Goal: Transaction & Acquisition: Book appointment/travel/reservation

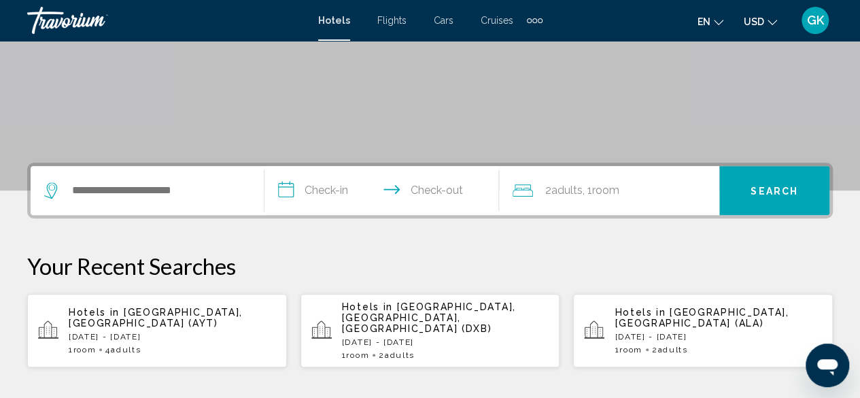
scroll to position [226, 0]
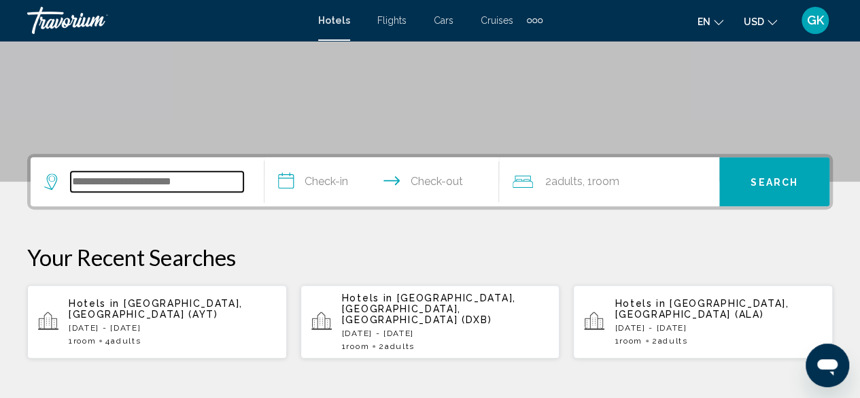
click at [78, 180] on input "Search widget" at bounding box center [157, 181] width 173 height 20
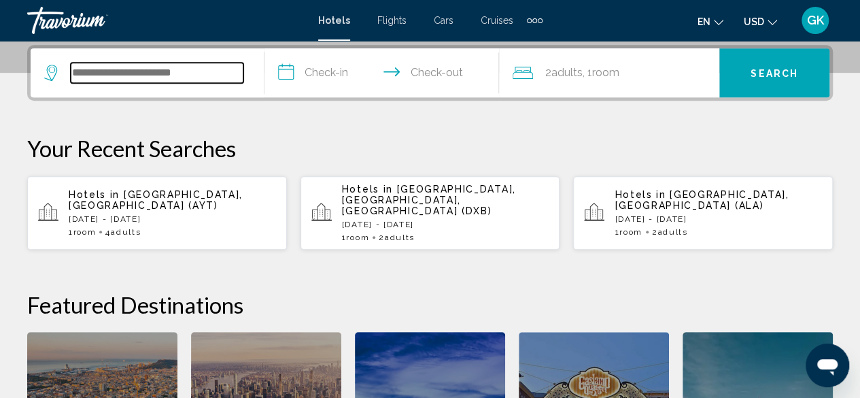
scroll to position [336, 0]
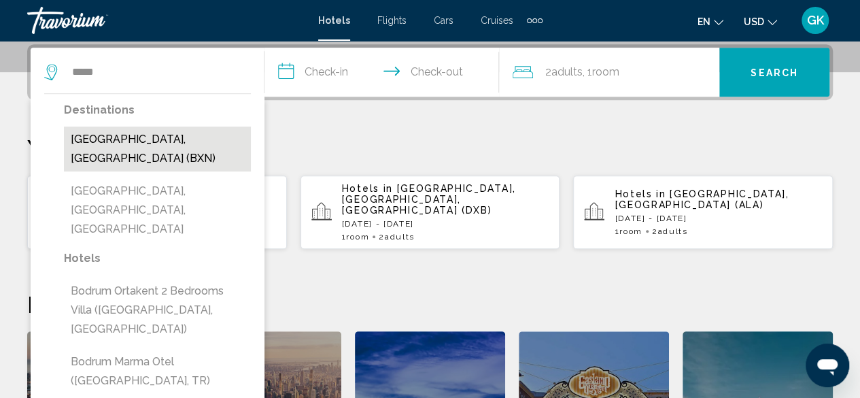
click at [105, 142] on button "[GEOGRAPHIC_DATA], [GEOGRAPHIC_DATA] (BXN)" at bounding box center [157, 148] width 187 height 45
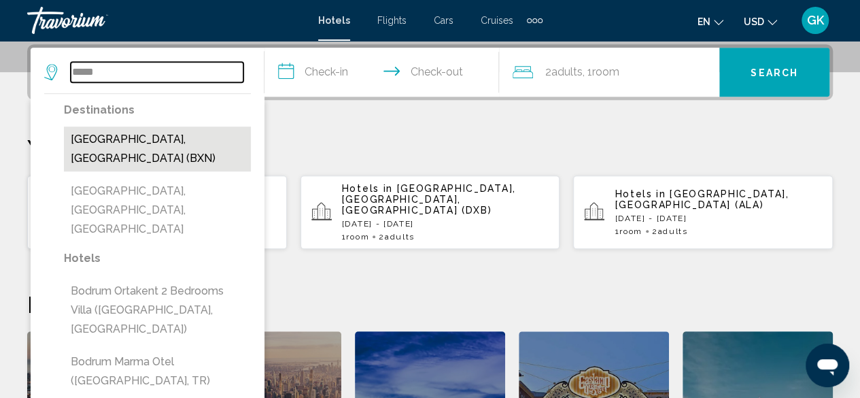
type input "**********"
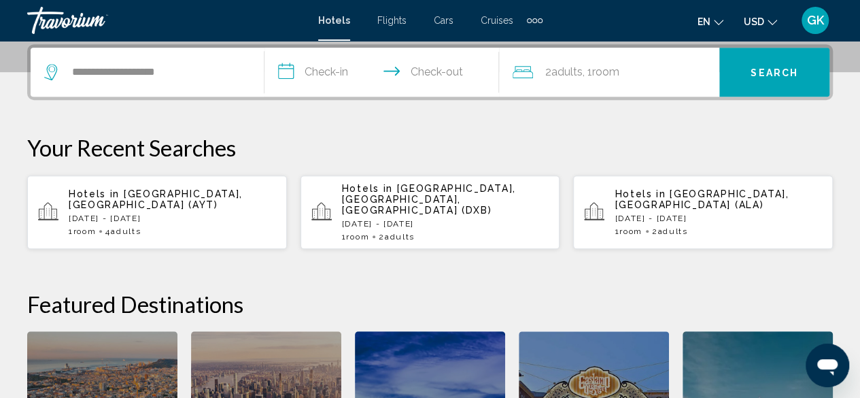
click at [354, 76] on input "**********" at bounding box center [384, 74] width 239 height 53
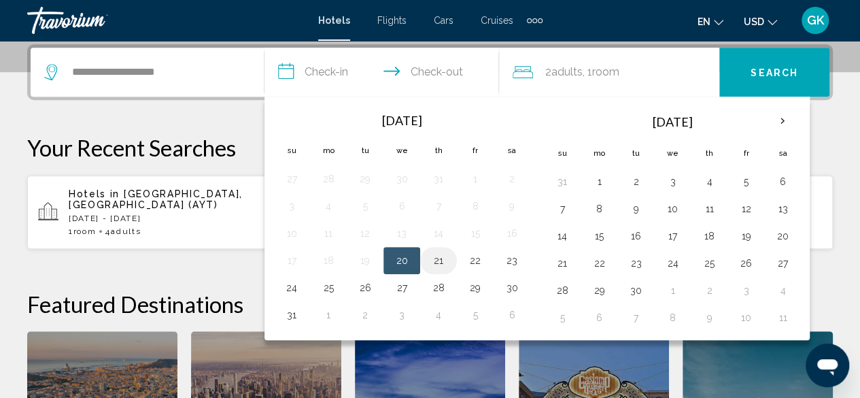
click at [437, 259] on button "21" at bounding box center [439, 260] width 22 height 19
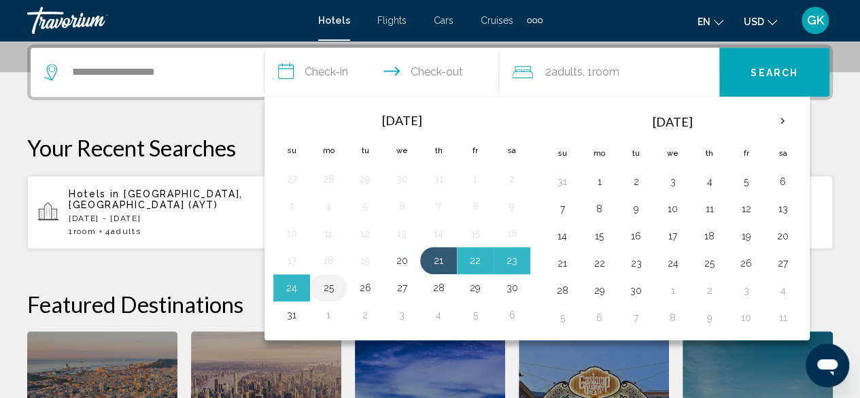
click at [331, 286] on button "25" at bounding box center [329, 287] width 22 height 19
type input "**********"
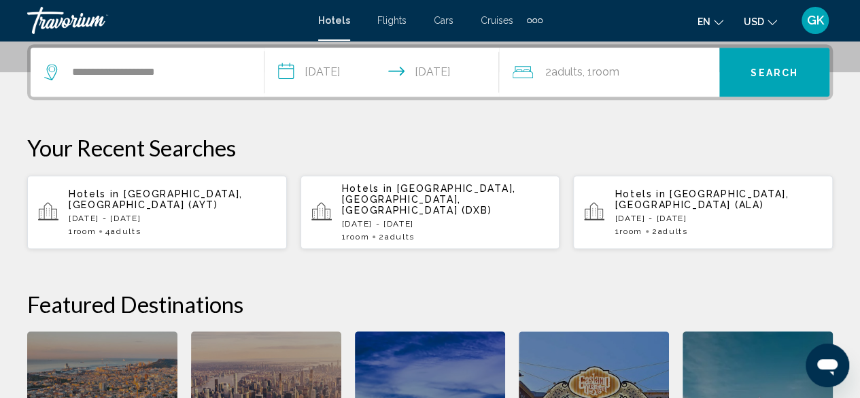
click at [783, 63] on button "Search" at bounding box center [774, 72] width 110 height 49
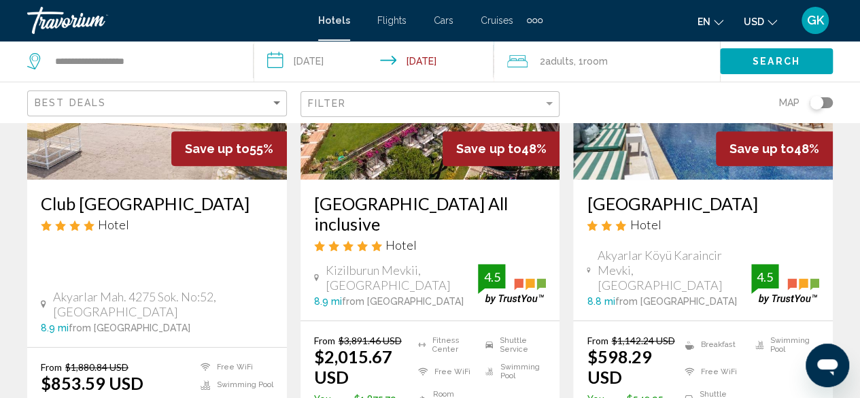
scroll to position [245, 0]
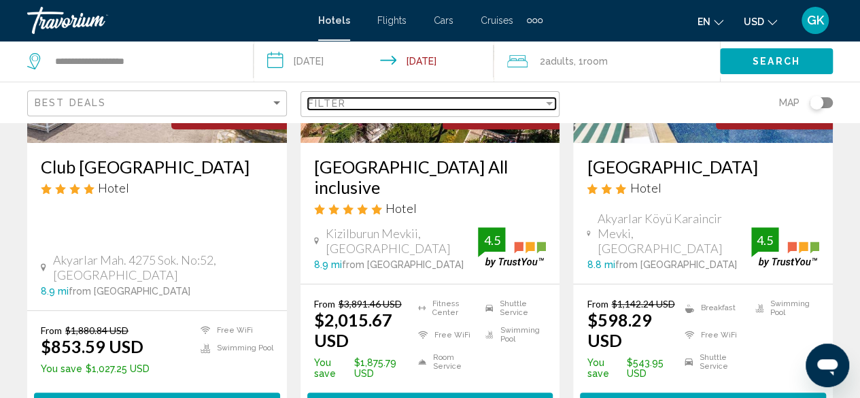
click at [545, 101] on div "Filter" at bounding box center [549, 103] width 12 height 11
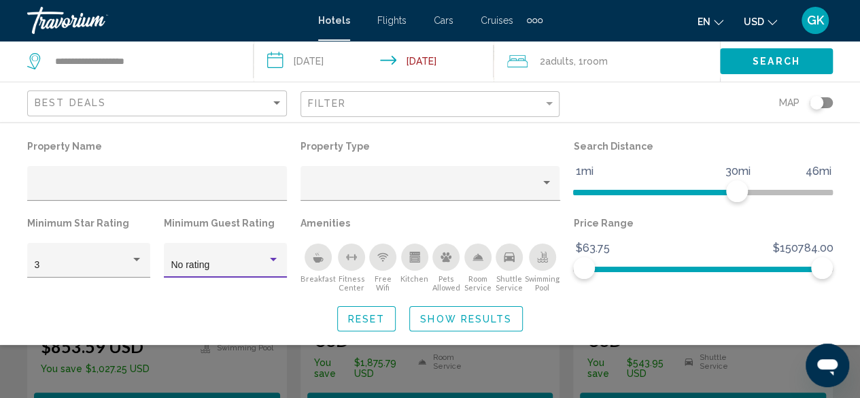
click at [277, 262] on div "Hotel Filters" at bounding box center [273, 259] width 12 height 11
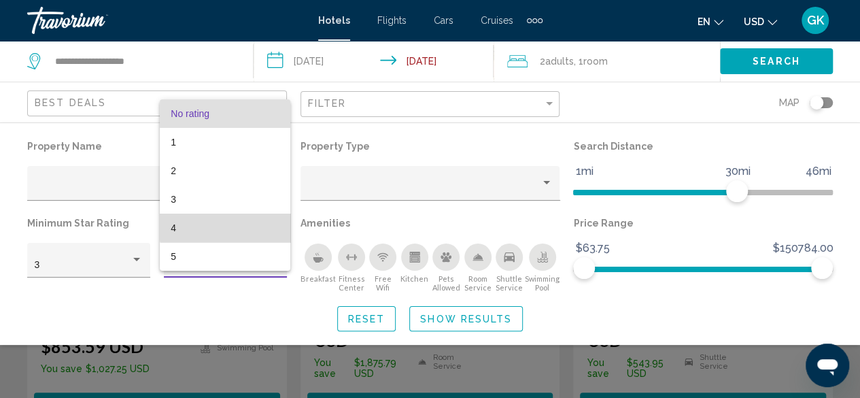
click at [273, 224] on span "4" at bounding box center [225, 228] width 109 height 29
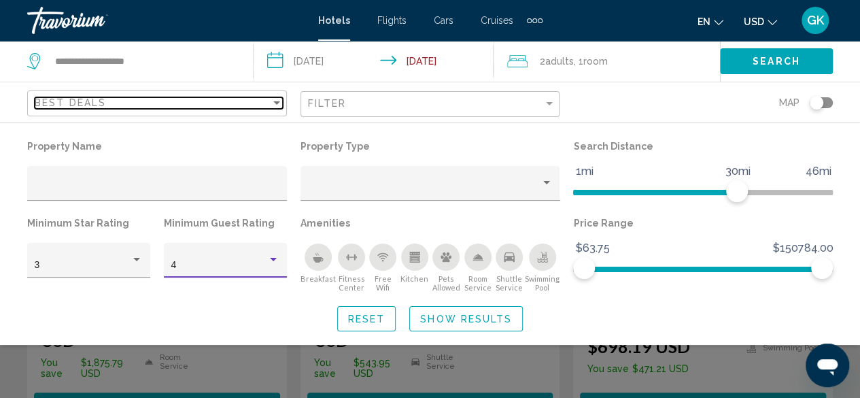
click at [277, 101] on div "Sort by" at bounding box center [276, 102] width 7 height 3
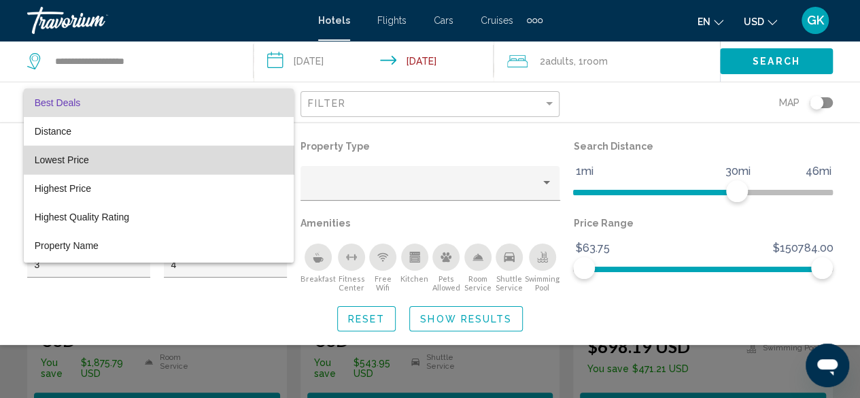
click at [228, 158] on span "Lowest Price" at bounding box center [159, 160] width 248 height 29
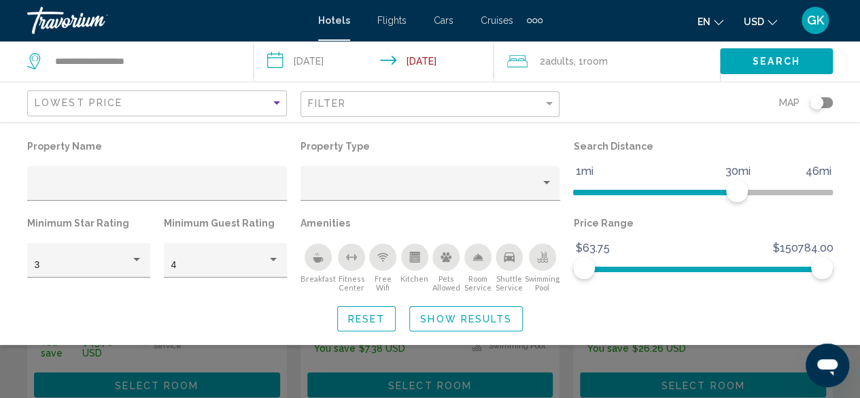
click at [318, 256] on icon "Breakfast" at bounding box center [318, 257] width 11 height 11
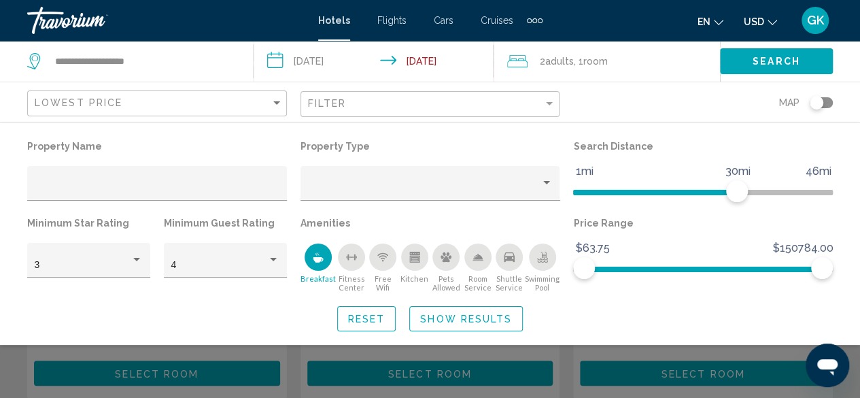
click at [545, 256] on icon "Swimming Pool" at bounding box center [543, 255] width 5 height 7
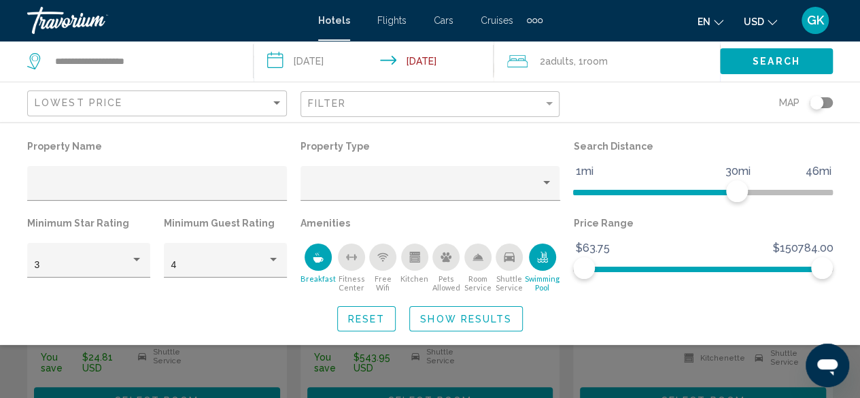
click at [390, 259] on div "Free Wifi" at bounding box center [382, 256] width 27 height 27
click at [473, 317] on span "Show Results" at bounding box center [466, 318] width 92 height 11
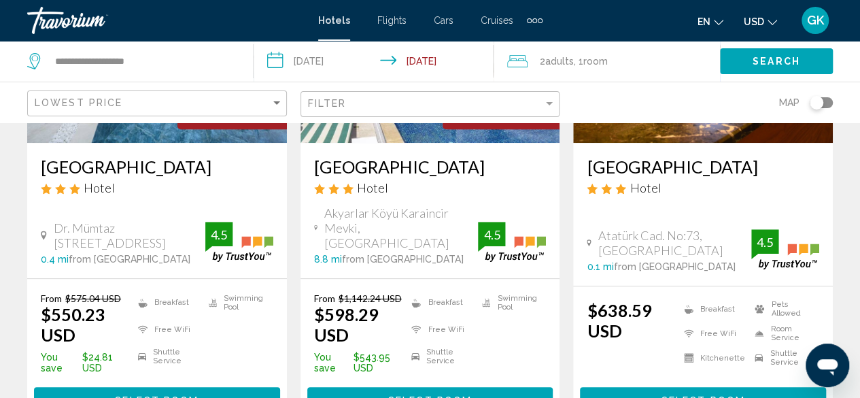
click at [220, 387] on button "Select Room" at bounding box center [157, 399] width 246 height 25
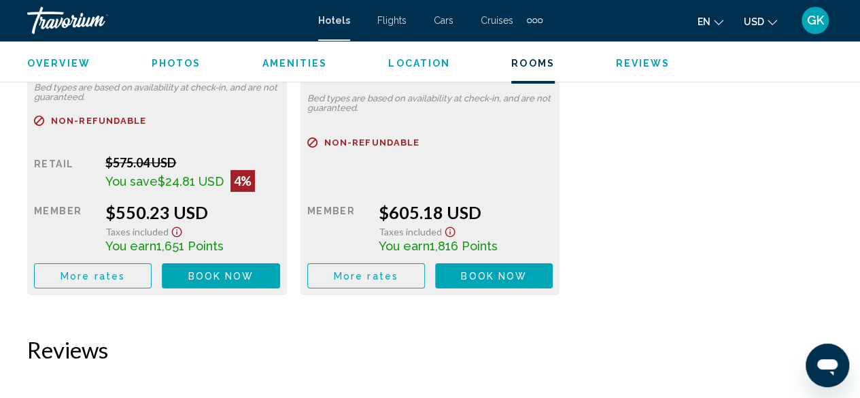
scroll to position [2338, 0]
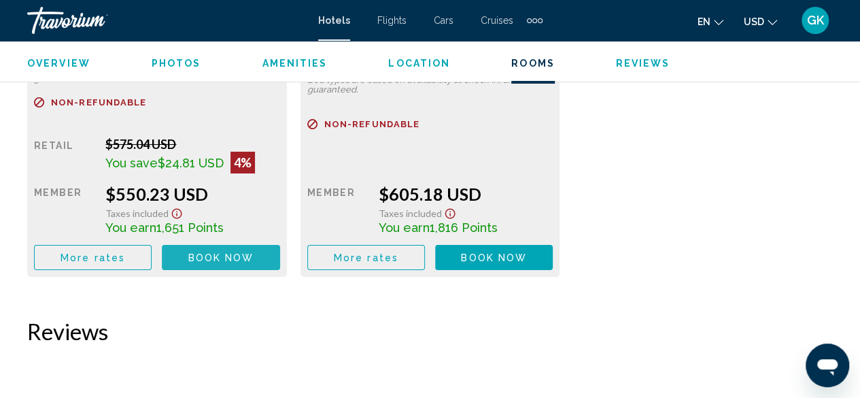
click at [209, 256] on span "Book now" at bounding box center [221, 257] width 66 height 11
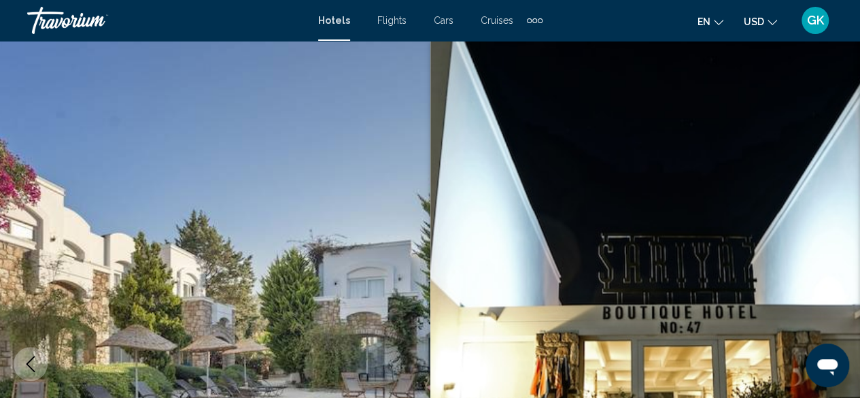
scroll to position [165, 0]
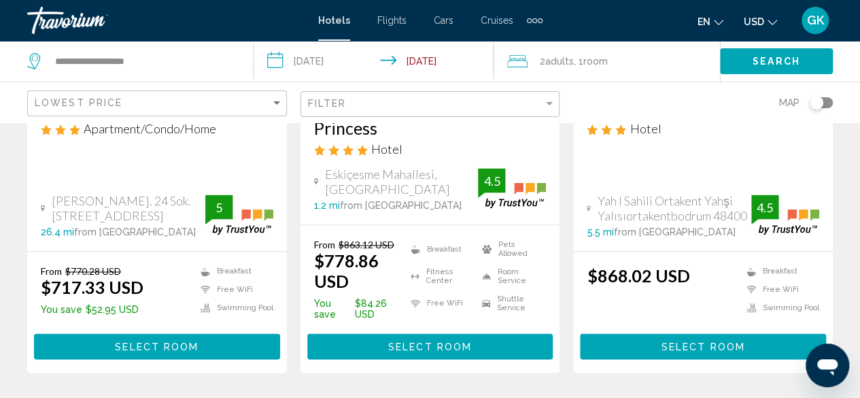
scroll to position [834, 0]
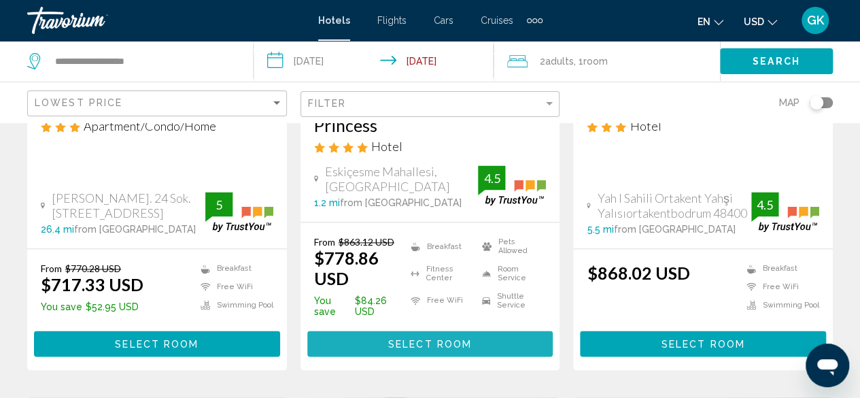
click at [441, 339] on span "Select Room" at bounding box center [430, 344] width 84 height 11
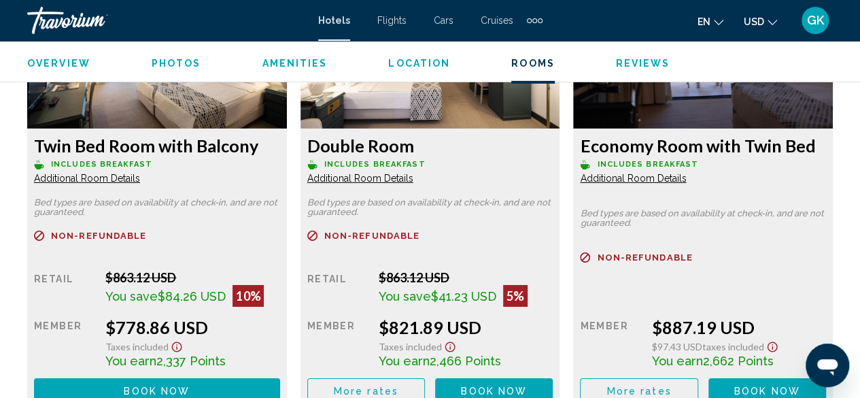
scroll to position [2191, 0]
